Goal: Book appointment/travel/reservation

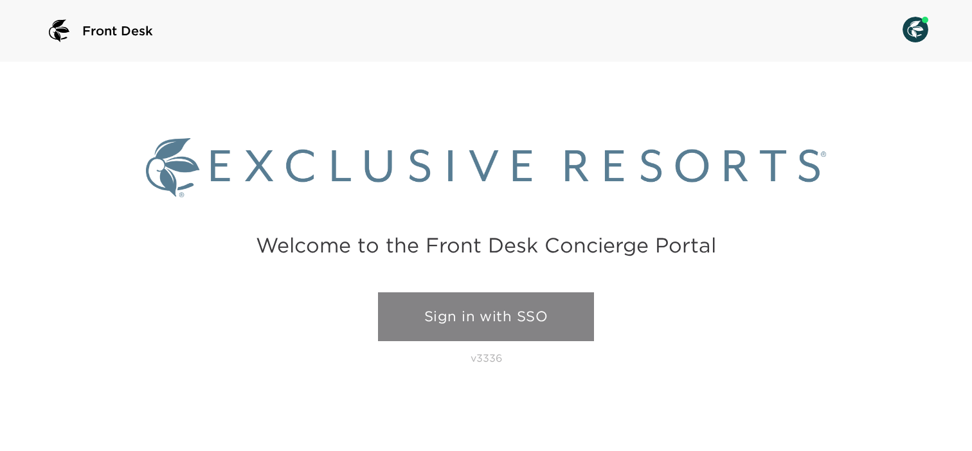
click at [463, 309] on link "Sign in with SSO" at bounding box center [486, 317] width 216 height 49
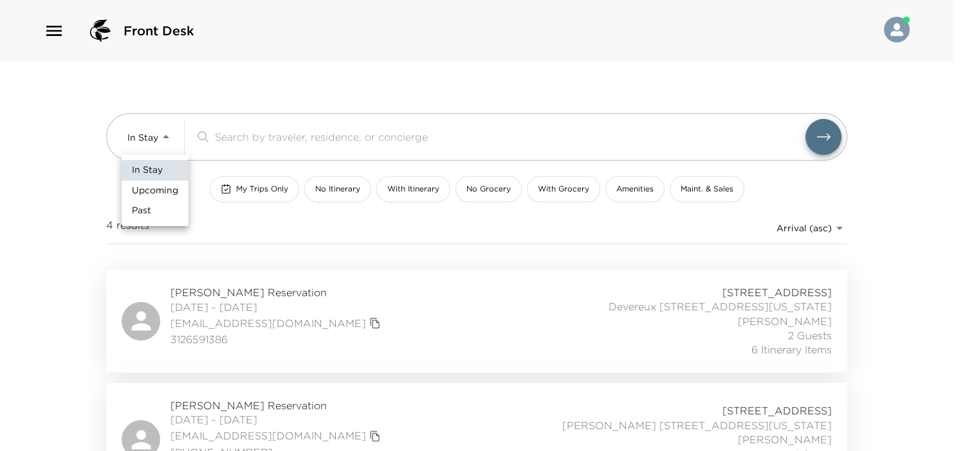
click at [168, 138] on body "Front Desk In Stay In-Stay ​ My Trips Only No Itinerary With Itinerary No Groce…" at bounding box center [481, 225] width 963 height 451
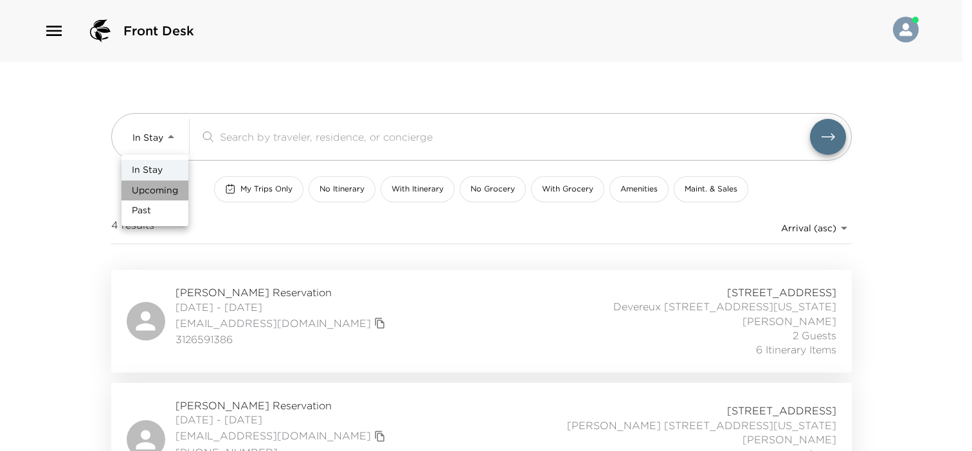
click at [161, 185] on span "Upcoming" at bounding box center [155, 191] width 46 height 13
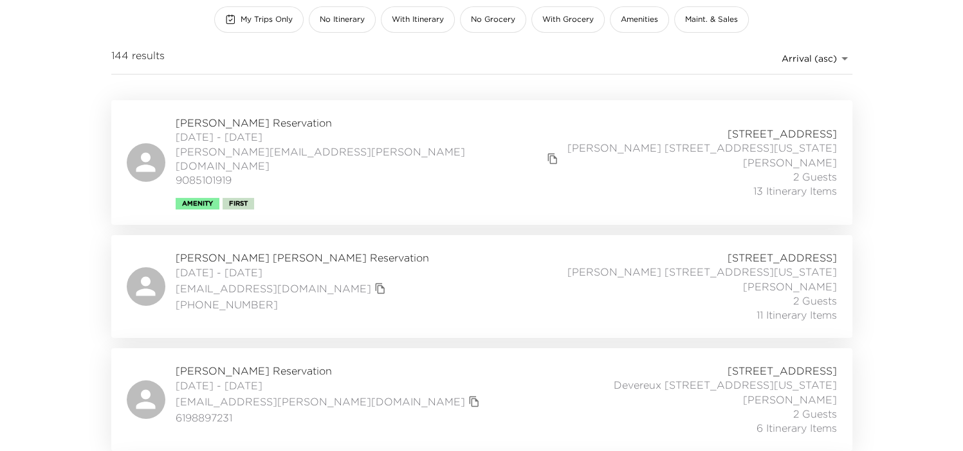
scroll to position [64, 0]
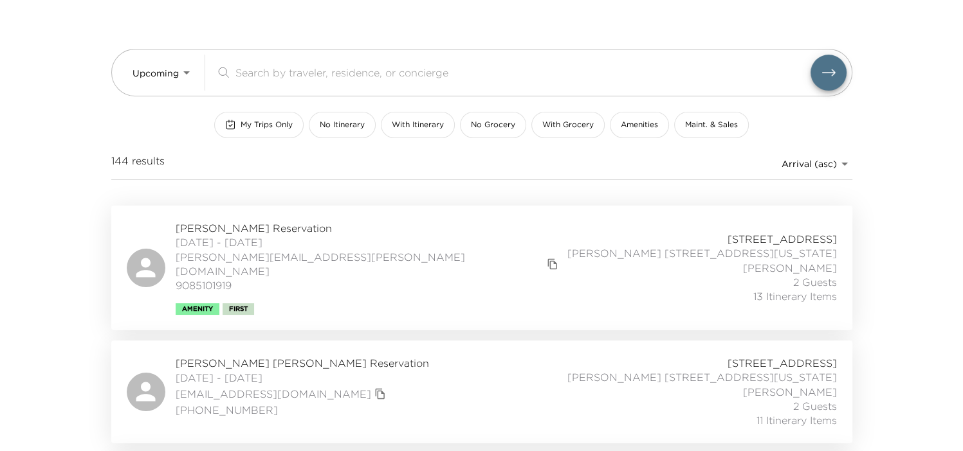
click at [165, 70] on body "Front Desk Upcoming Upcoming ​ My Trips Only No Itinerary With Itinerary No Gro…" at bounding box center [481, 161] width 963 height 451
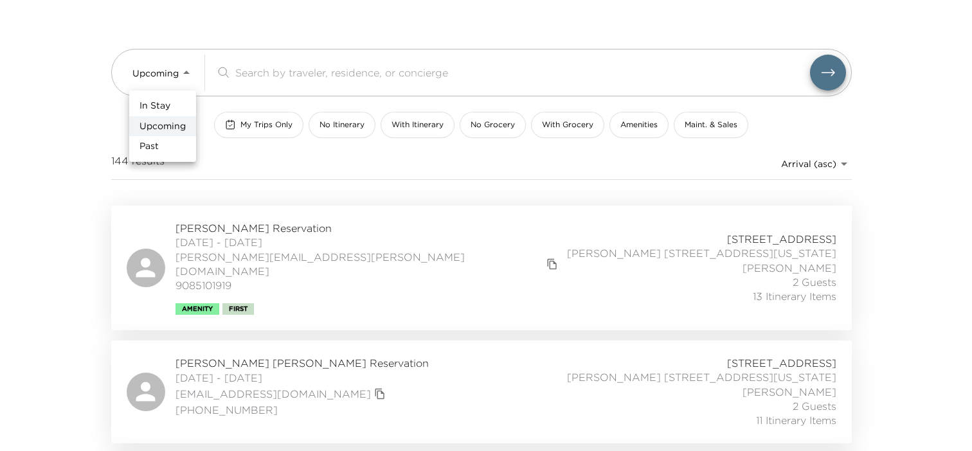
click at [166, 103] on span "In Stay" at bounding box center [155, 106] width 31 height 13
type input "In-Stay"
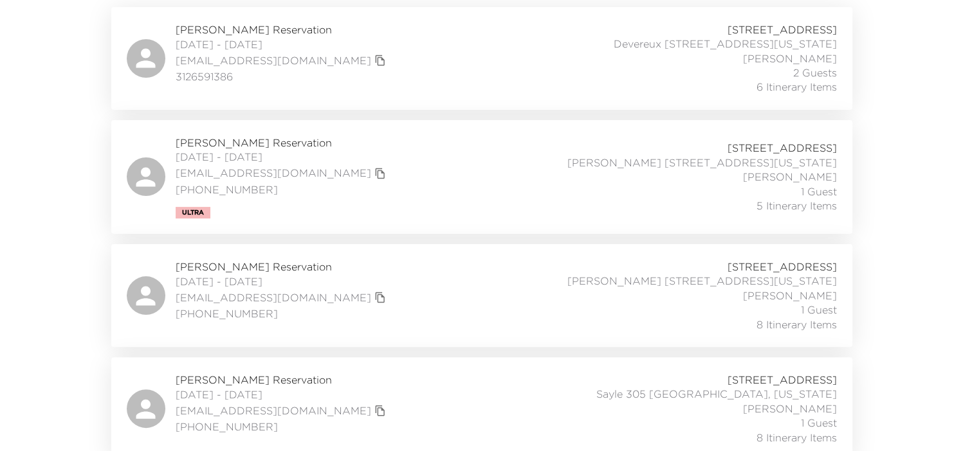
scroll to position [271, 0]
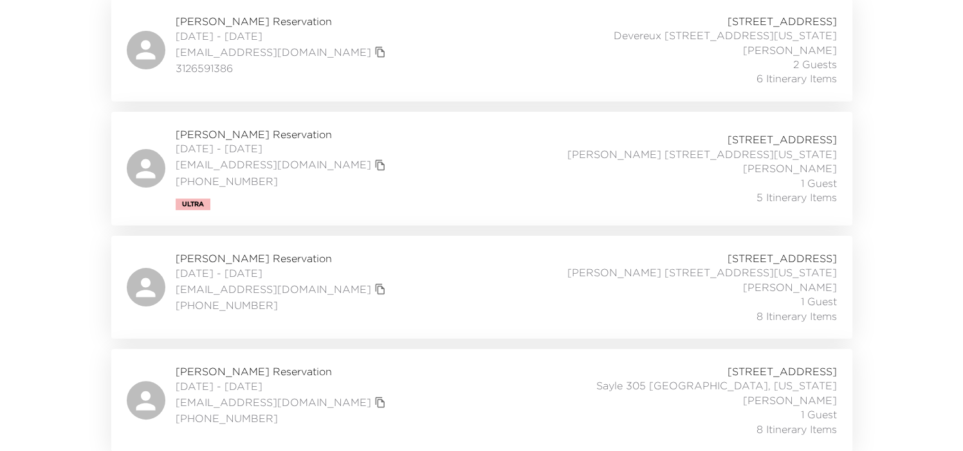
click at [428, 284] on div "Jill Flaherty Reservation 10/01/2025 - 10/03/2025 jillflaherty3@gmail.com 973-2…" at bounding box center [482, 287] width 710 height 72
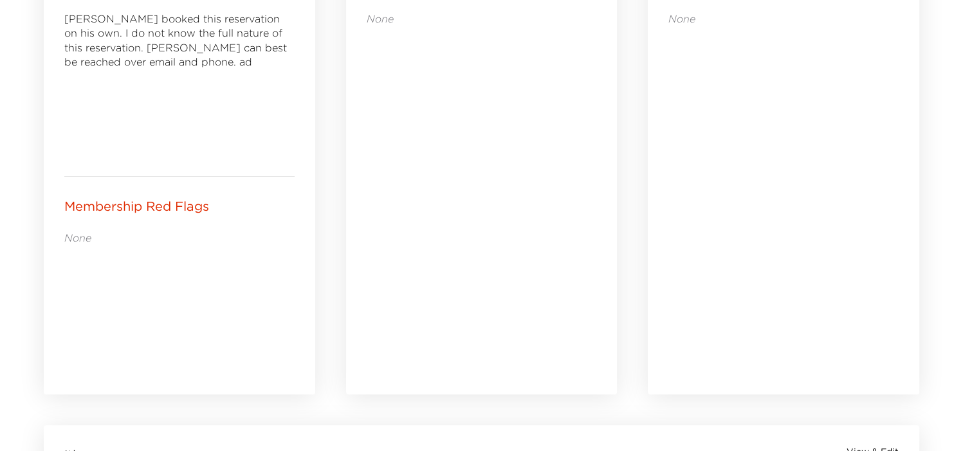
scroll to position [1029, 0]
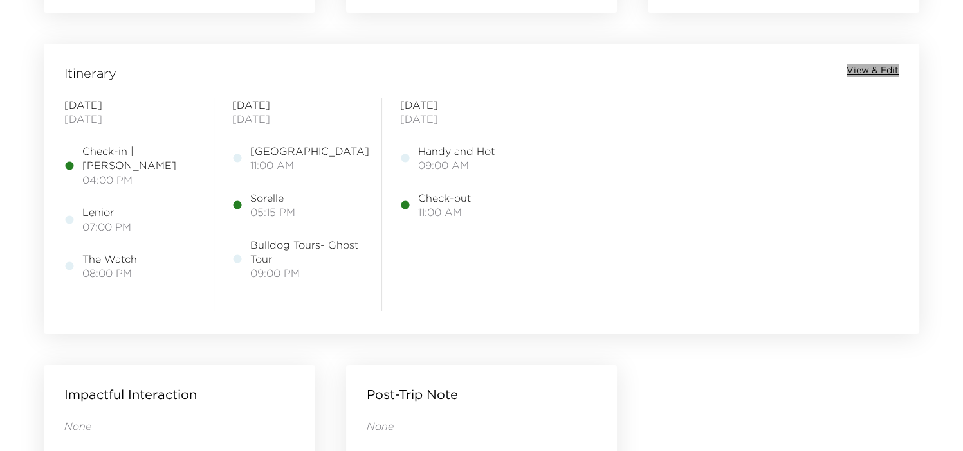
click at [855, 68] on span "View & Edit" at bounding box center [872, 70] width 52 height 13
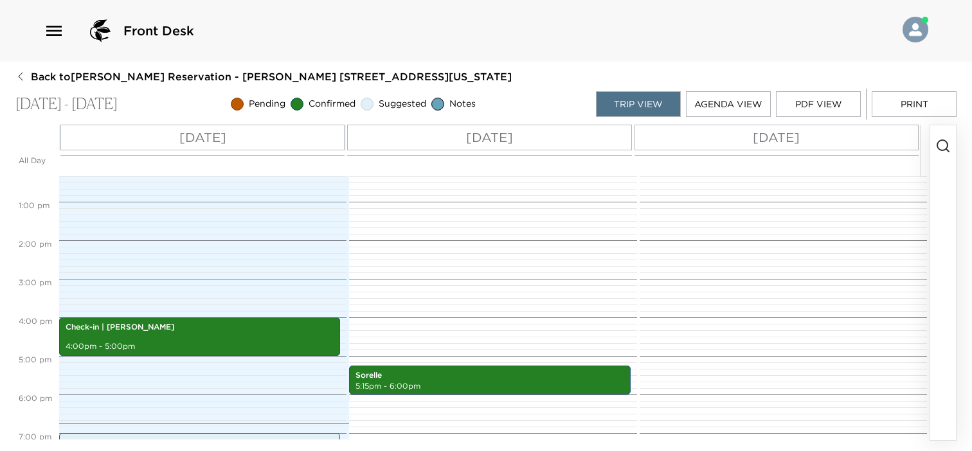
scroll to position [662, 0]
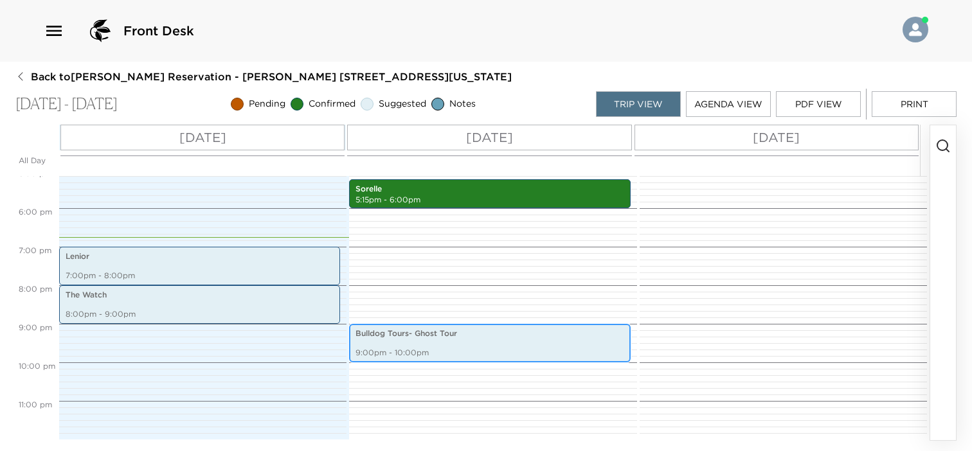
click at [555, 340] on div "Bulldog Tours- Ghost Tour 9:00pm - 10:00pm" at bounding box center [489, 343] width 273 height 35
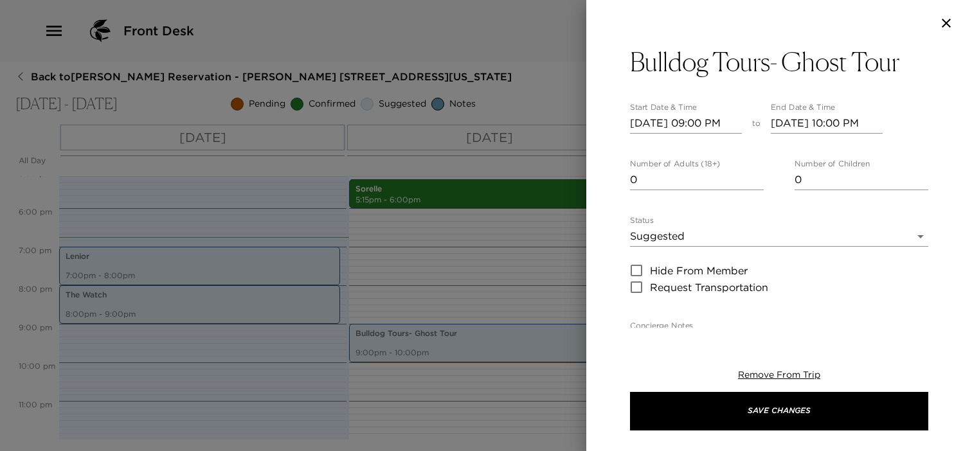
click at [451, 191] on div at bounding box center [486, 225] width 972 height 451
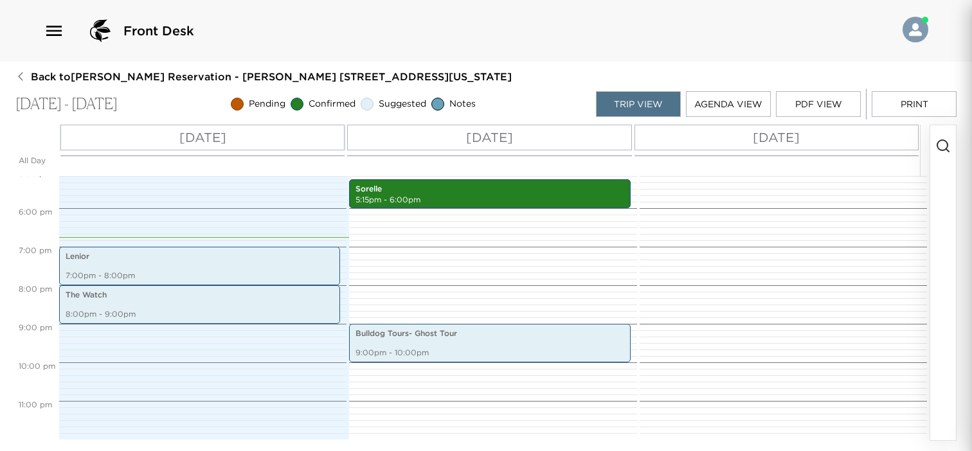
click at [451, 191] on div at bounding box center [486, 225] width 972 height 451
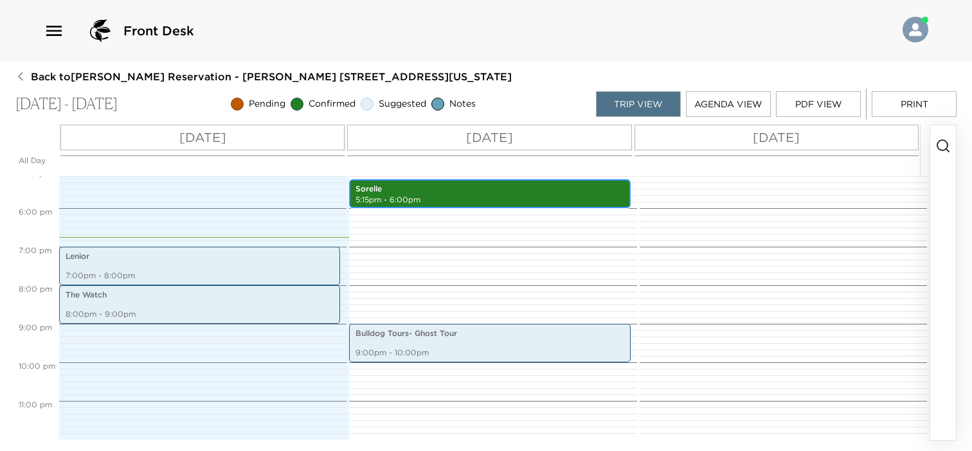
click at [436, 197] on p "5:15pm - 6:00pm" at bounding box center [490, 200] width 268 height 11
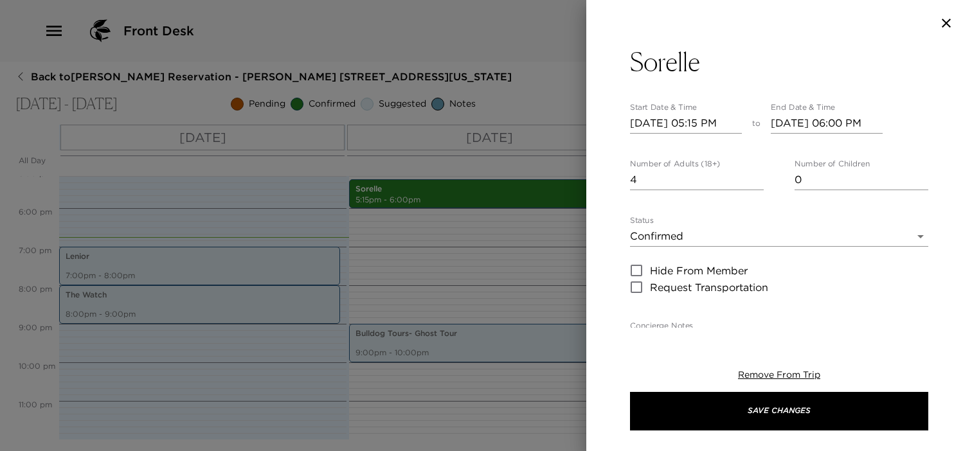
click at [947, 23] on icon "button" at bounding box center [946, 23] width 9 height 9
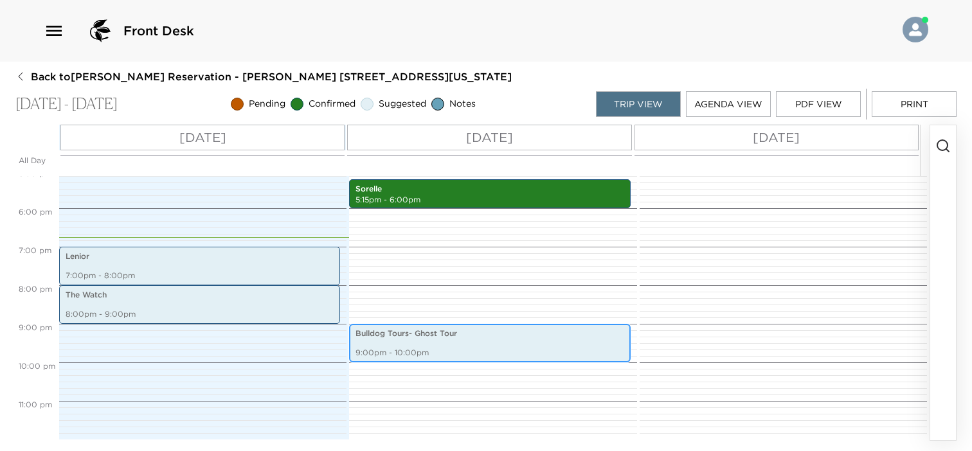
click at [484, 358] on p "9:00pm - 10:00pm" at bounding box center [490, 353] width 268 height 11
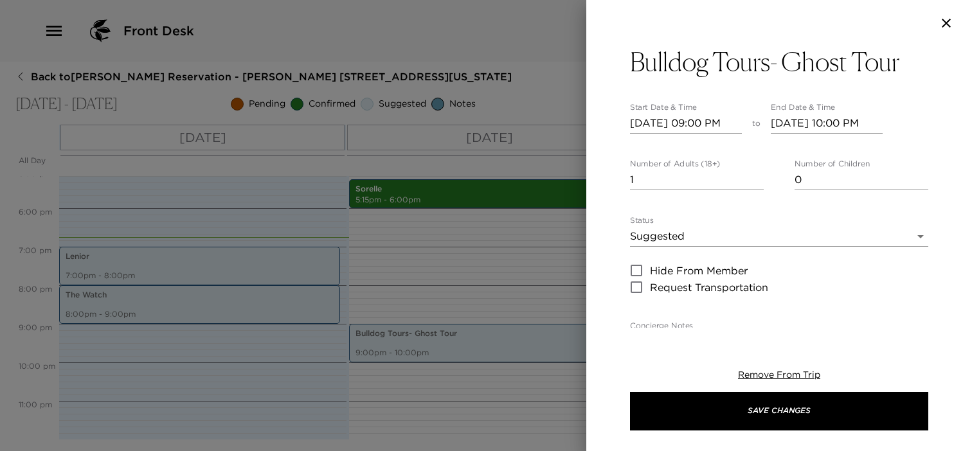
click at [754, 175] on input "1" at bounding box center [697, 180] width 134 height 21
click at [754, 175] on input "2" at bounding box center [697, 180] width 134 height 21
click at [754, 175] on input "3" at bounding box center [697, 180] width 134 height 21
type input "4"
click at [754, 175] on input "4" at bounding box center [697, 180] width 134 height 21
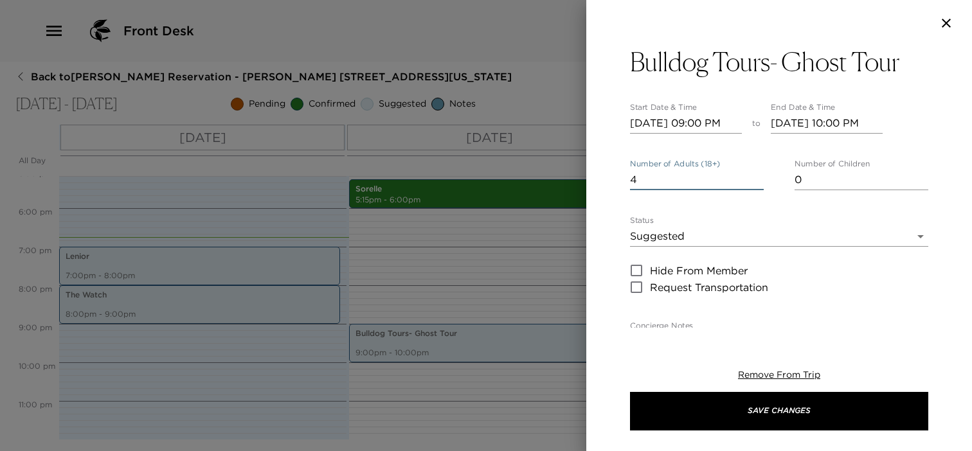
click at [721, 123] on input "[DATE] 09:00 PM" at bounding box center [686, 123] width 112 height 21
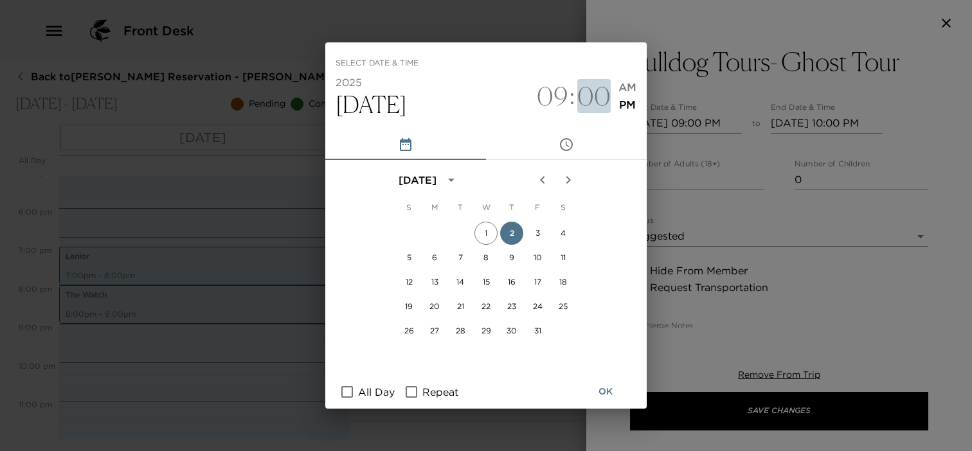
click at [586, 95] on span "00" at bounding box center [593, 96] width 33 height 31
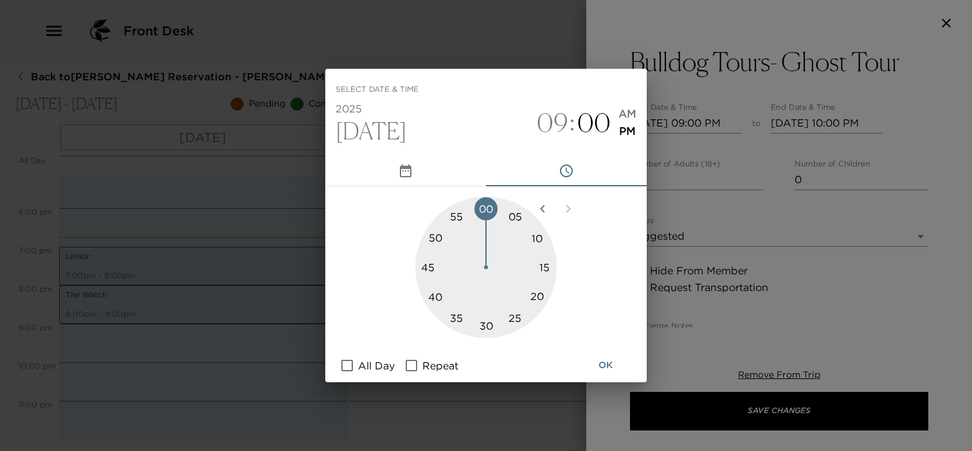
click at [488, 325] on div at bounding box center [485, 267] width 141 height 141
type input "[DATE] 09:30 PM"
click at [608, 366] on button "OK" at bounding box center [605, 366] width 41 height 24
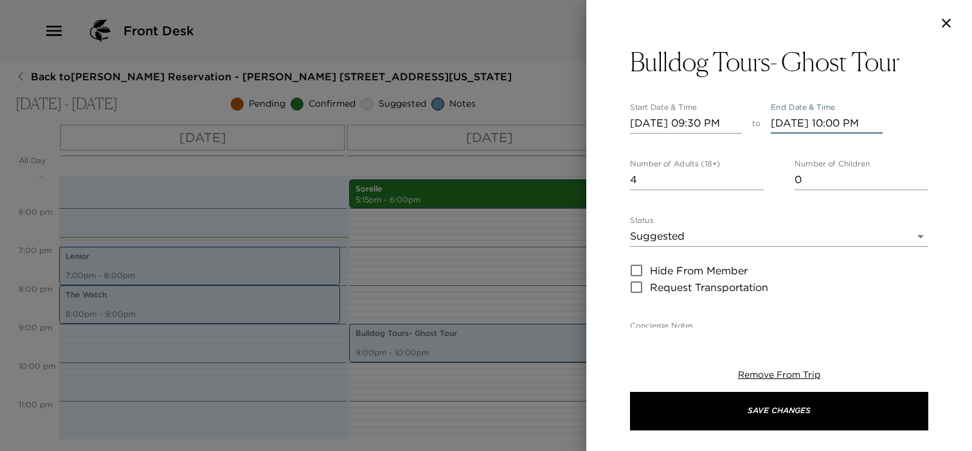
click at [875, 127] on input "[DATE] 10:00 PM" at bounding box center [827, 123] width 112 height 21
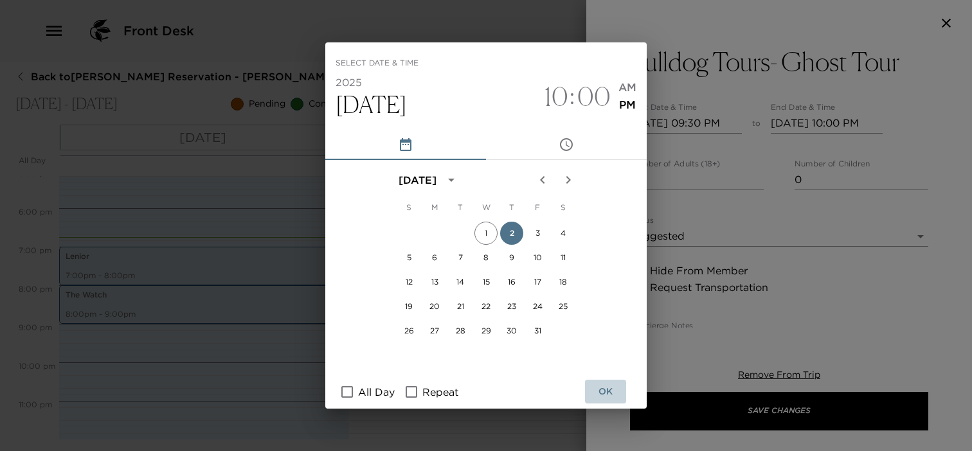
click at [607, 392] on button "OK" at bounding box center [605, 392] width 41 height 24
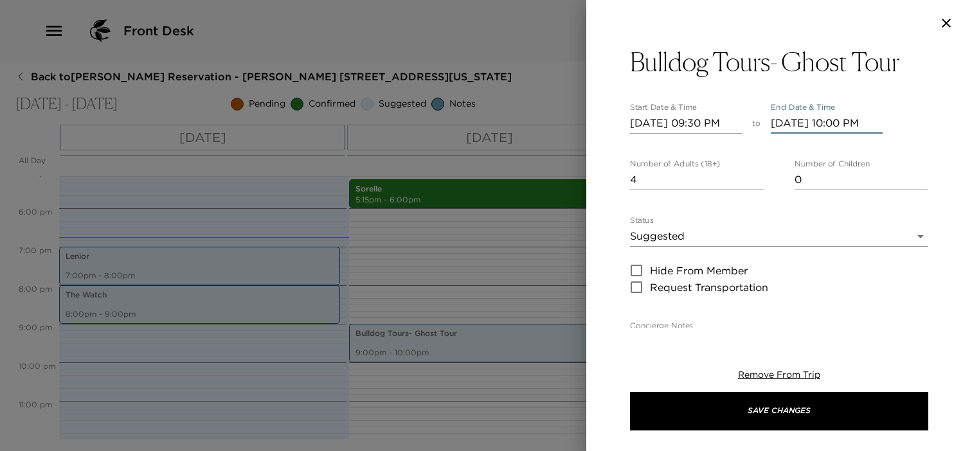
click at [868, 125] on input "[DATE] 10:00 PM" at bounding box center [827, 123] width 112 height 21
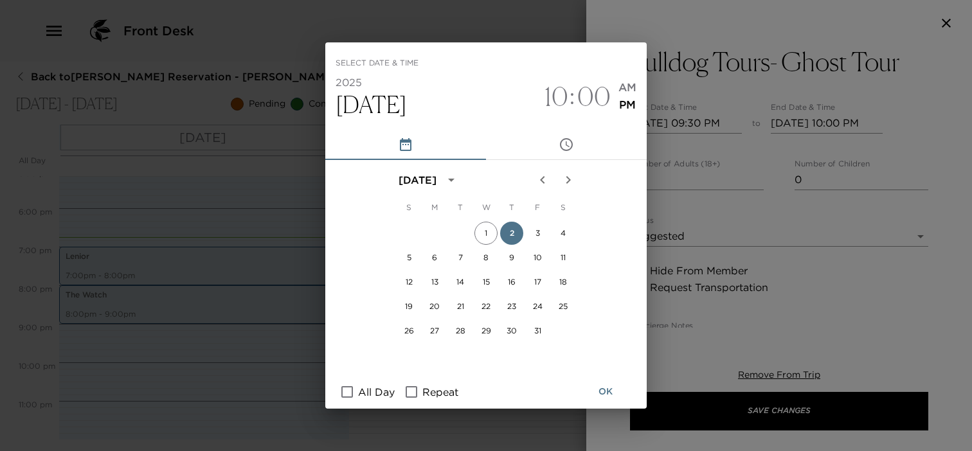
click at [585, 95] on span "00" at bounding box center [593, 96] width 33 height 31
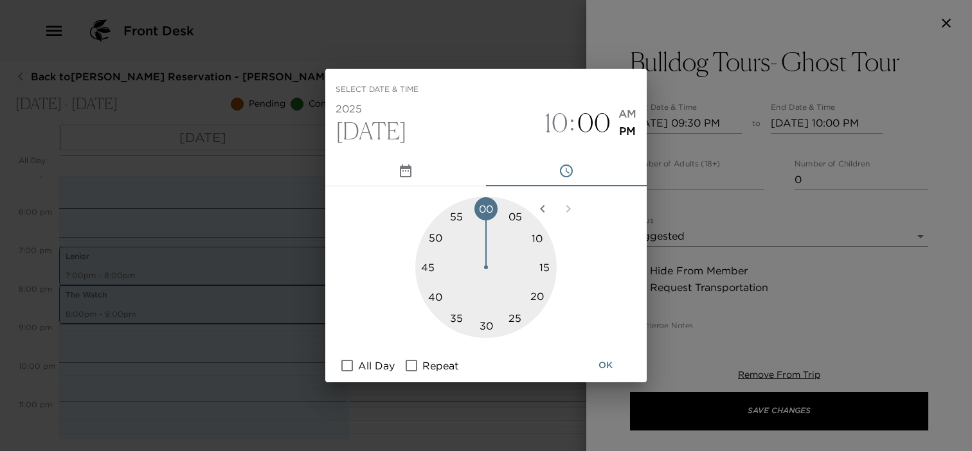
click at [484, 327] on div at bounding box center [485, 267] width 141 height 141
type input "[DATE] 10:30 PM"
click at [596, 362] on button "OK" at bounding box center [605, 366] width 41 height 24
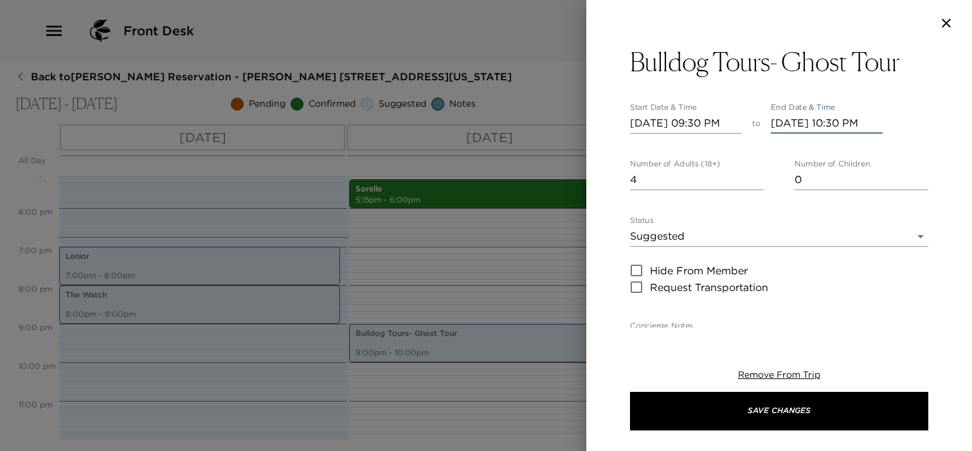
click at [723, 414] on button "Save Changes" at bounding box center [779, 411] width 298 height 39
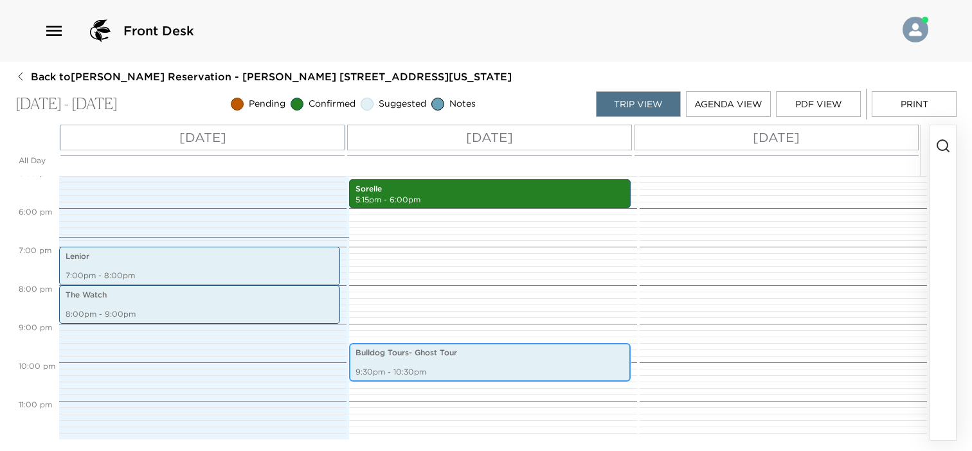
click at [594, 365] on div "Bulldog Tours- Ghost Tour 9:30pm - 10:30pm" at bounding box center [489, 362] width 273 height 35
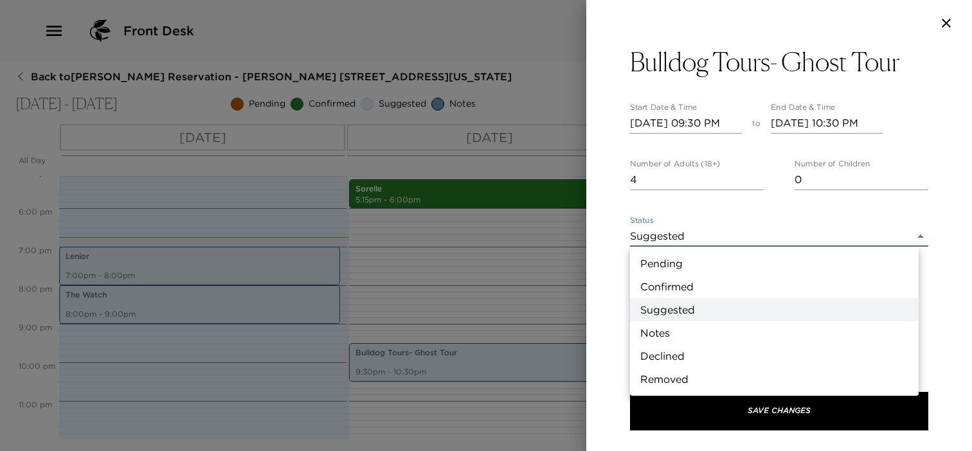
click at [682, 231] on body "Front Desk Back to [PERSON_NAME] Reservation - [PERSON_NAME] [STREET_ADDRESS][U…" at bounding box center [486, 225] width 972 height 451
click at [687, 289] on li "Confirmed" at bounding box center [774, 286] width 289 height 23
type input "Confirmed"
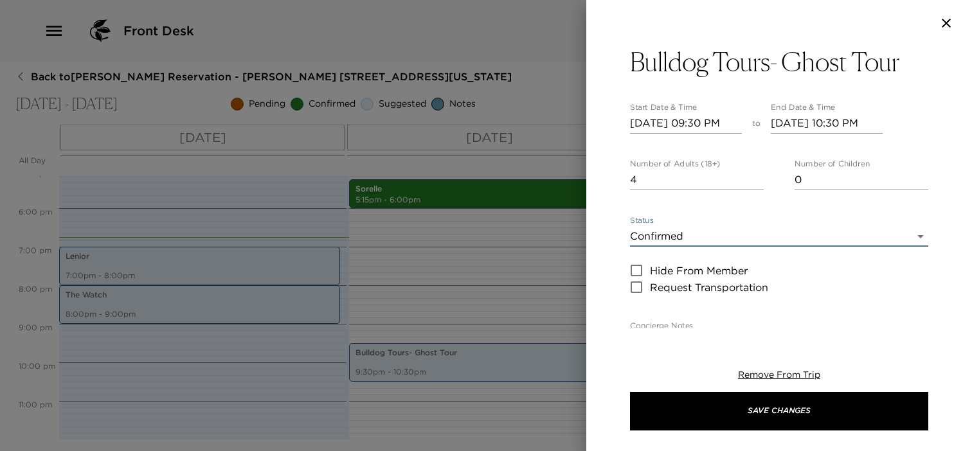
click at [703, 410] on button "Save Changes" at bounding box center [779, 411] width 298 height 39
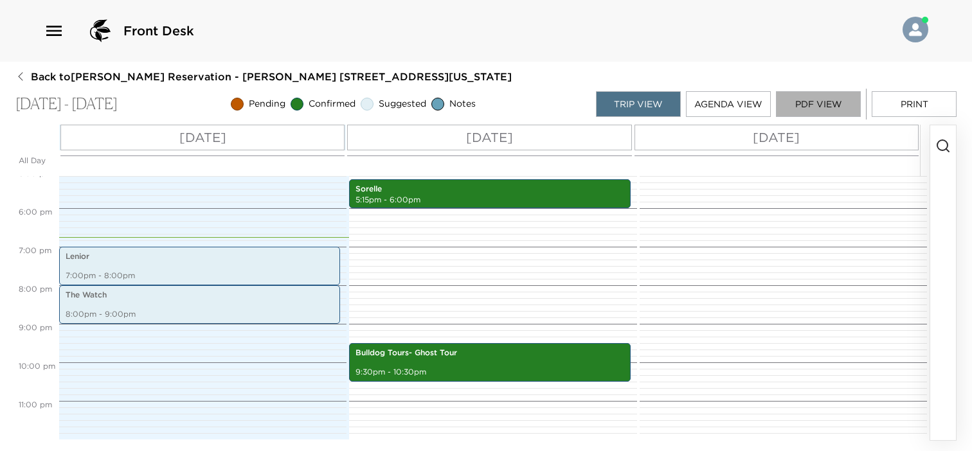
click at [821, 98] on button "PDF View" at bounding box center [818, 104] width 85 height 26
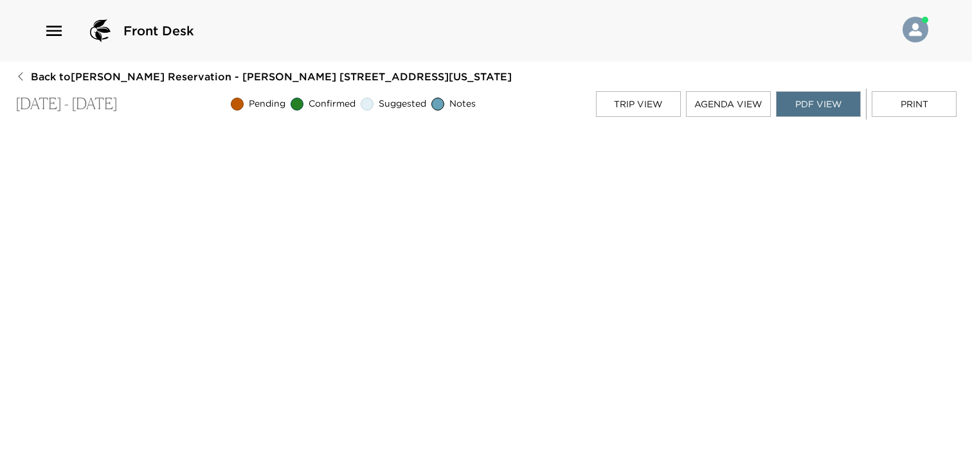
click at [828, 67] on div "Front Desk Back to [PERSON_NAME] Reservation - [PERSON_NAME] [STREET_ADDRESS][U…" at bounding box center [486, 225] width 972 height 451
